Goal: Browse casually

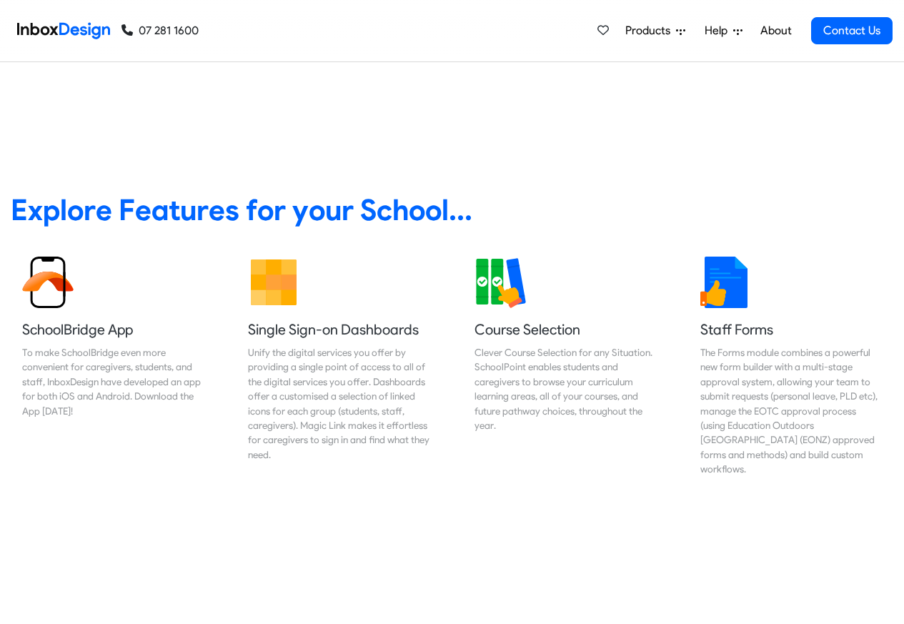
scroll to position [514, 0]
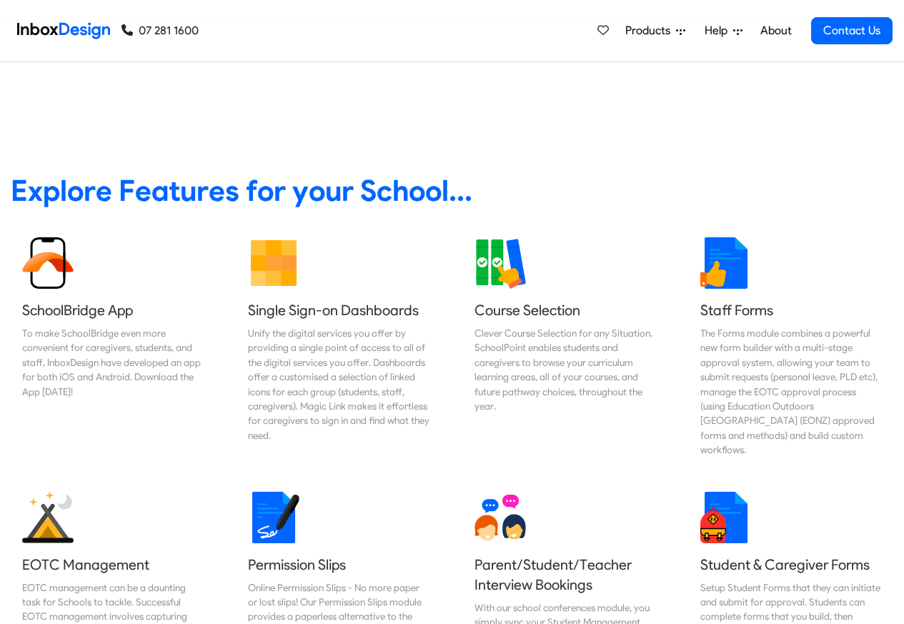
click at [774, 31] on link "About" at bounding box center [775, 30] width 39 height 29
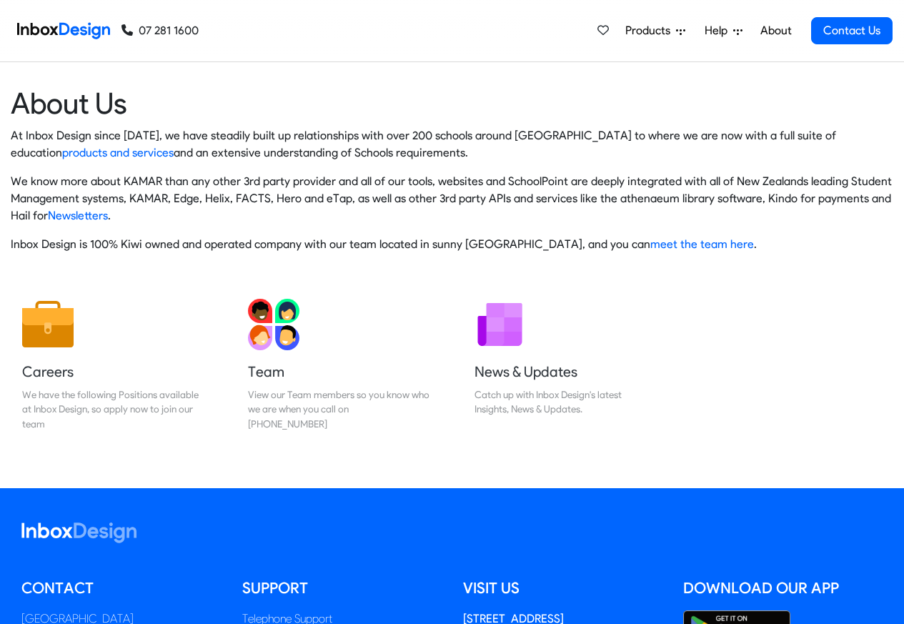
click at [74, 29] on img at bounding box center [63, 30] width 93 height 29
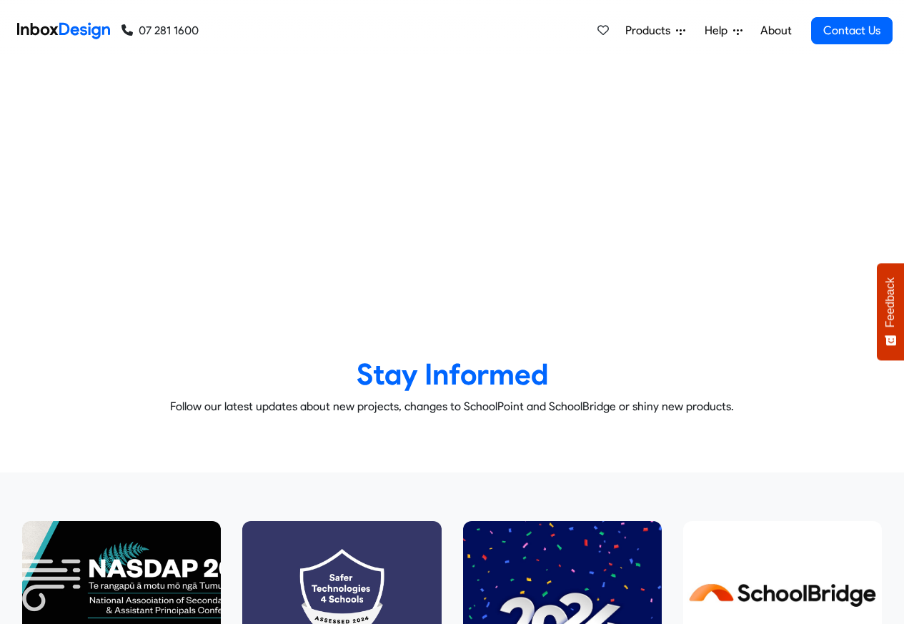
checkbox input "true"
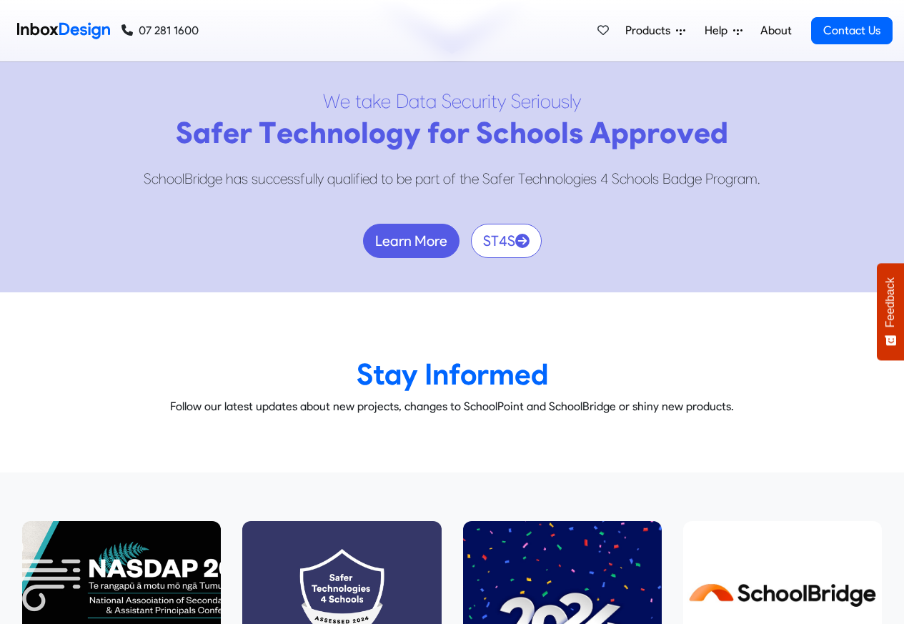
checkbox input "true"
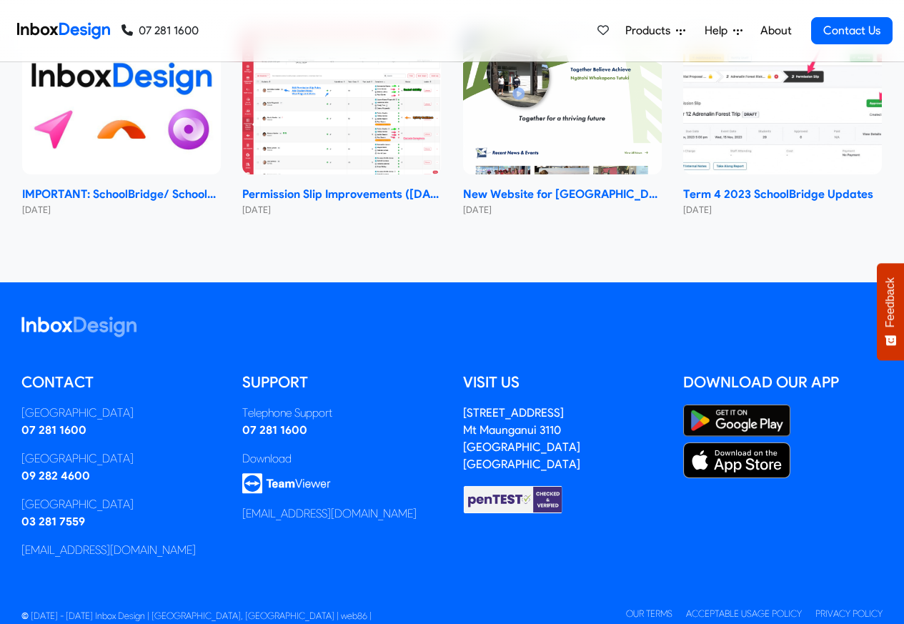
checkbox input "true"
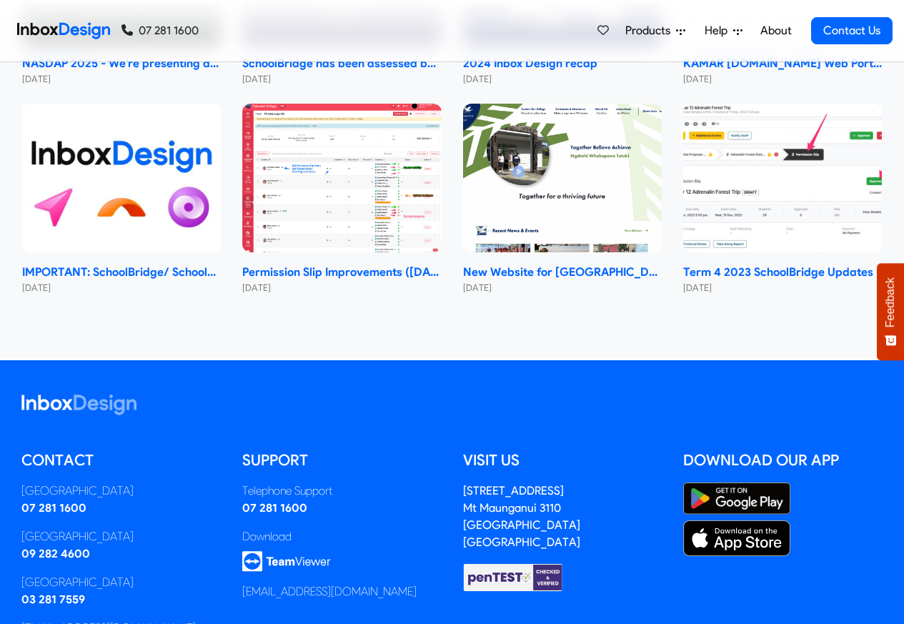
scroll to position [8357, 0]
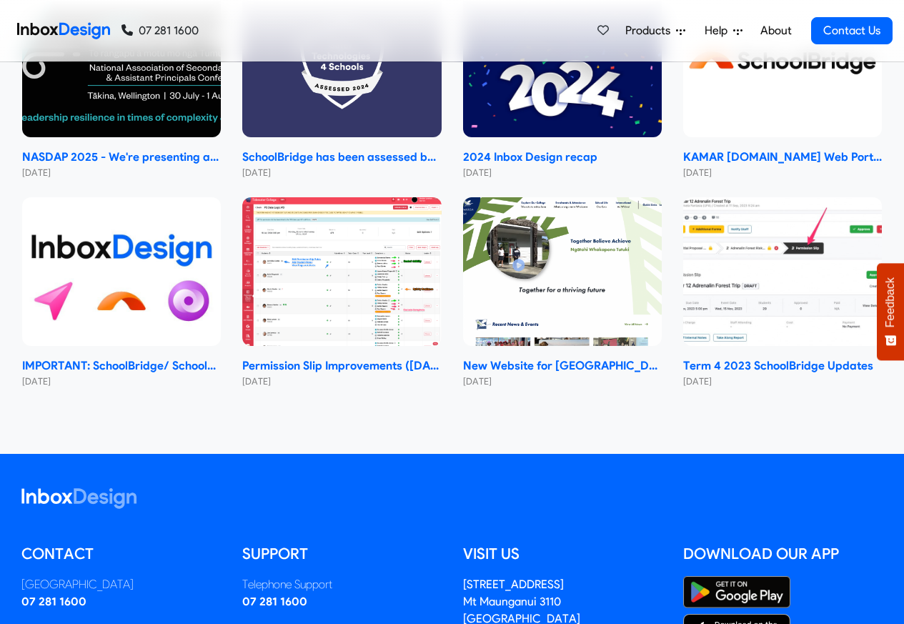
checkbox input "false"
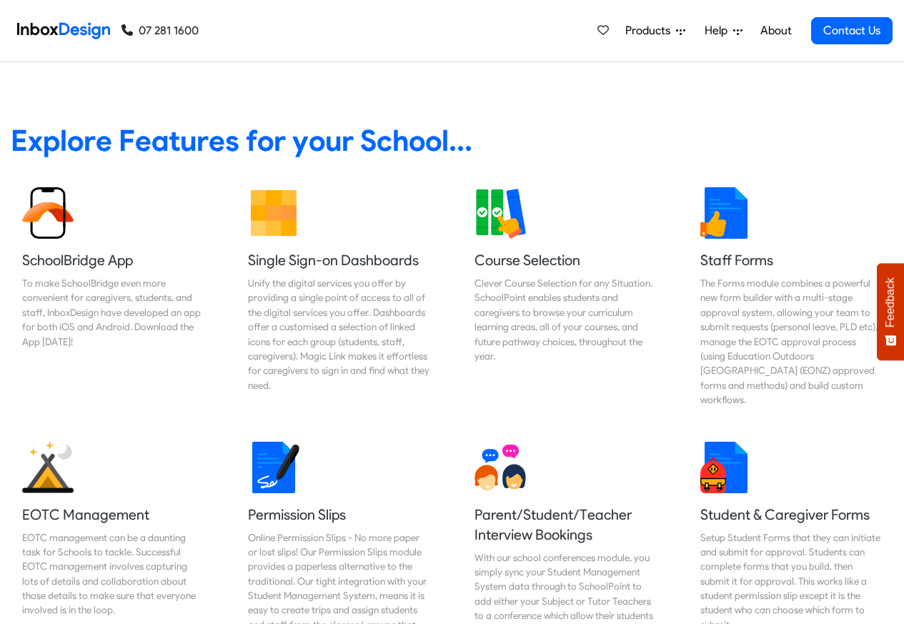
checkbox input "false"
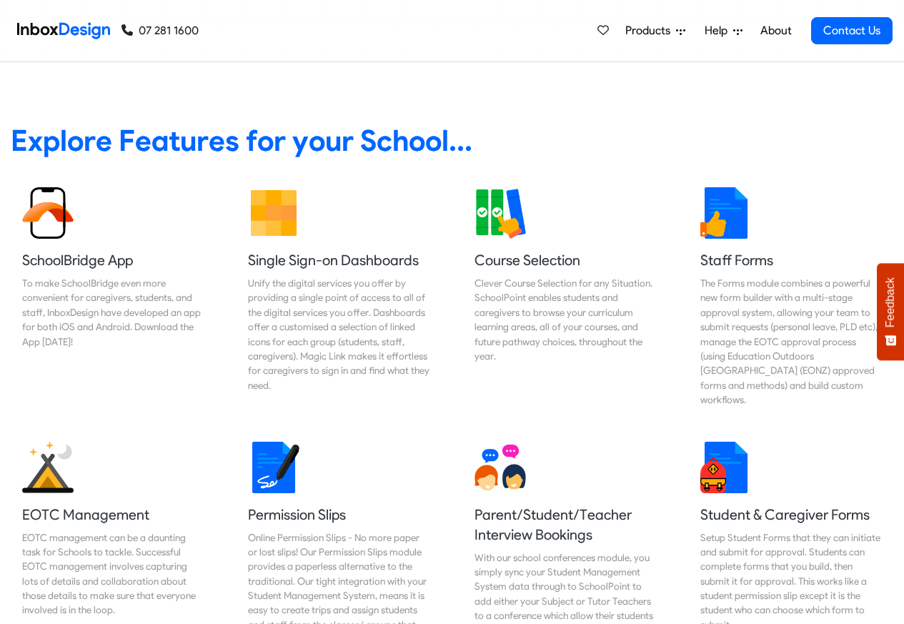
checkbox input "false"
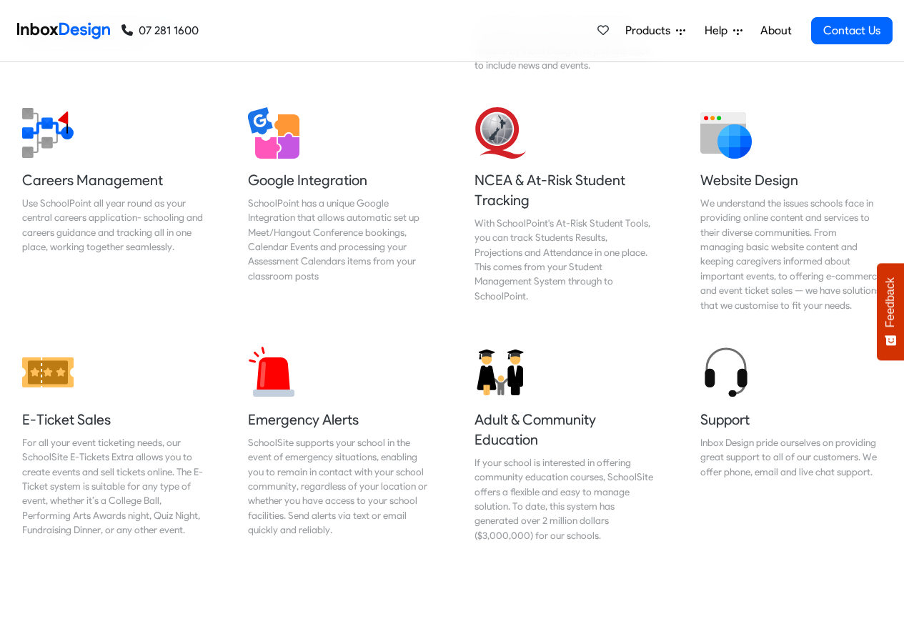
scroll to position [1536, 0]
